Goal: Task Accomplishment & Management: Manage account settings

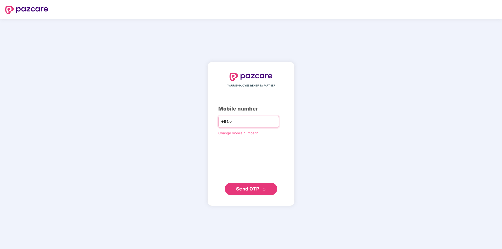
click at [233, 124] on input "number" at bounding box center [254, 122] width 43 height 8
type input "**********"
click at [257, 192] on span "Send OTP" at bounding box center [251, 188] width 30 height 7
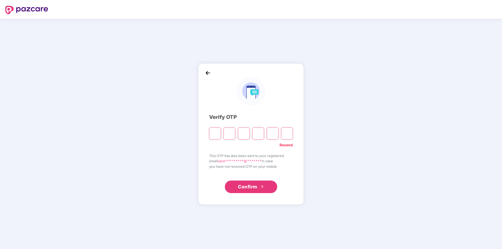
type input "*"
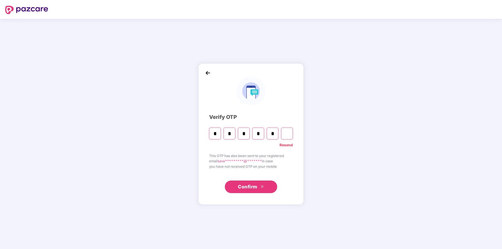
type input "*"
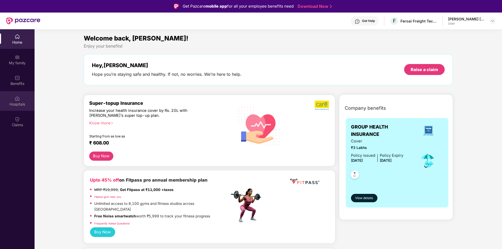
click at [17, 102] on div "Hospitals" at bounding box center [17, 104] width 35 height 5
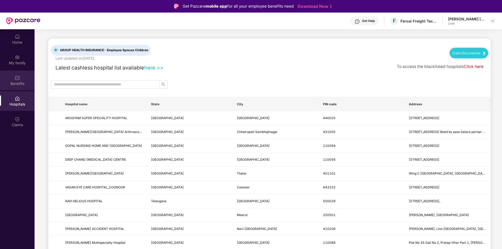
click at [16, 81] on div "Benefits" at bounding box center [17, 83] width 35 height 5
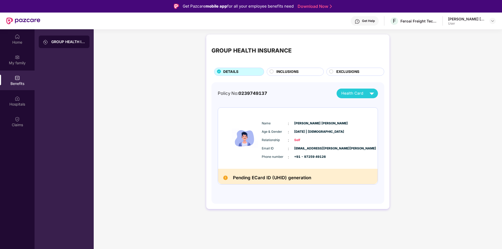
click at [318, 68] on div "INCLUSIONS" at bounding box center [295, 72] width 57 height 8
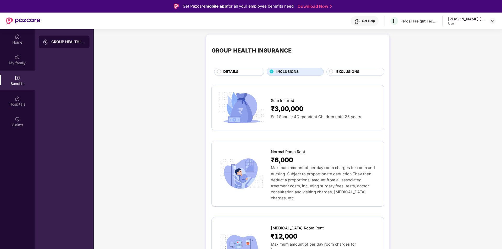
click at [240, 68] on div "DETAILS" at bounding box center [239, 72] width 50 height 8
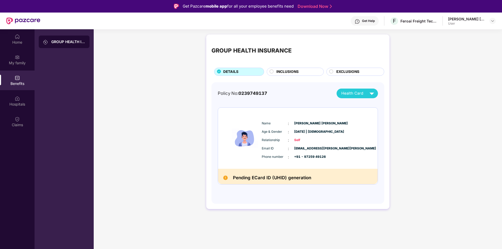
click at [361, 74] on div "EXCLUSIONS" at bounding box center [358, 72] width 48 height 7
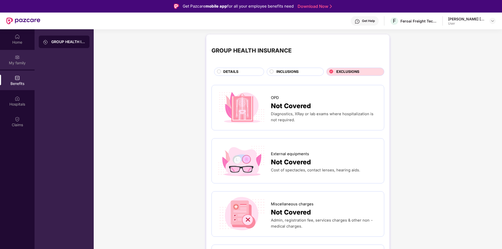
click at [12, 59] on div "My family" at bounding box center [17, 60] width 35 height 20
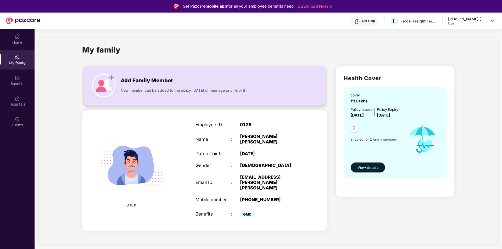
click at [157, 75] on div "Add Family Member" at bounding box center [205, 79] width 169 height 11
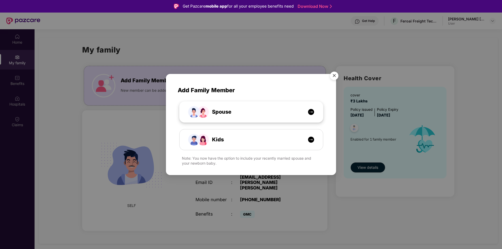
click at [273, 115] on div "Spouse" at bounding box center [254, 112] width 108 height 8
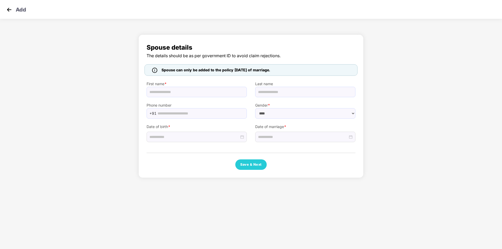
select select "******"
click at [171, 92] on input "text" at bounding box center [196, 92] width 100 height 10
click at [8, 10] on img at bounding box center [9, 10] width 8 height 8
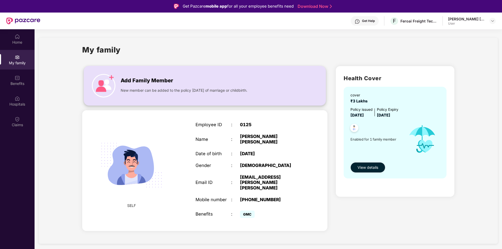
click at [136, 78] on span "Add Family Member" at bounding box center [147, 81] width 52 height 8
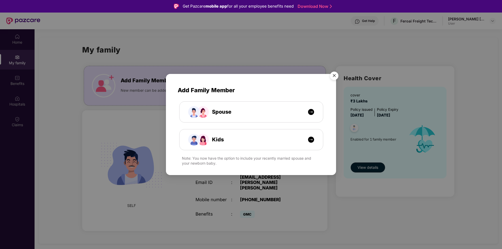
click at [332, 71] on img "Close" at bounding box center [334, 76] width 15 height 15
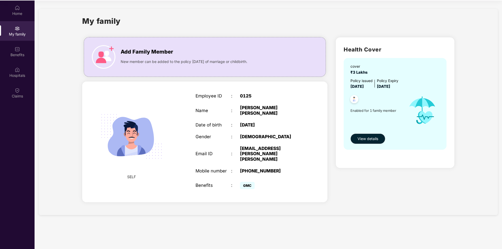
scroll to position [29, 0]
click at [357, 139] on button "View details" at bounding box center [367, 138] width 35 height 10
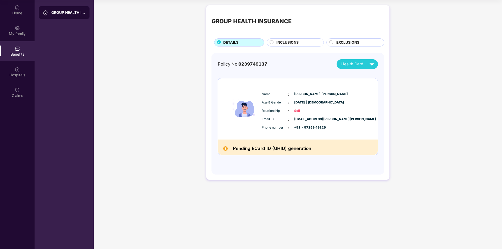
click at [299, 44] on div "INCLUSIONS" at bounding box center [297, 43] width 47 height 7
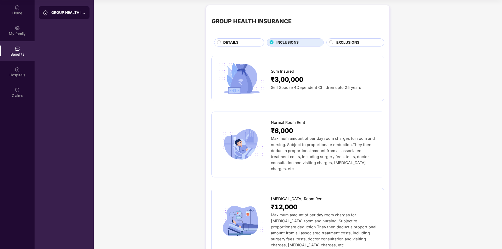
click at [357, 38] on div "GROUP HEALTH INSURANCE DETAILS INCLUSIONS EXCLUSIONS" at bounding box center [297, 28] width 173 height 36
click at [356, 43] on span "EXCLUSIONS" at bounding box center [347, 43] width 23 height 6
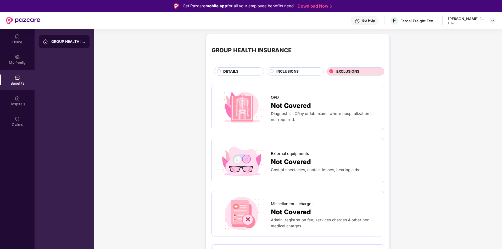
scroll to position [0, 0]
